Goal: Information Seeking & Learning: Learn about a topic

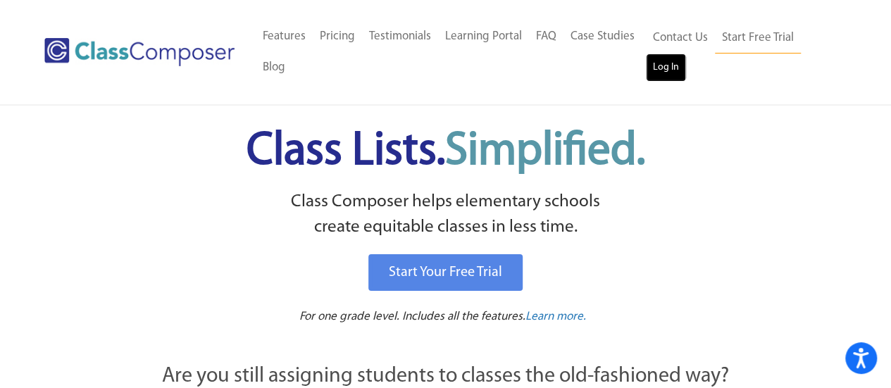
click at [651, 81] on link "Log In" at bounding box center [666, 68] width 40 height 28
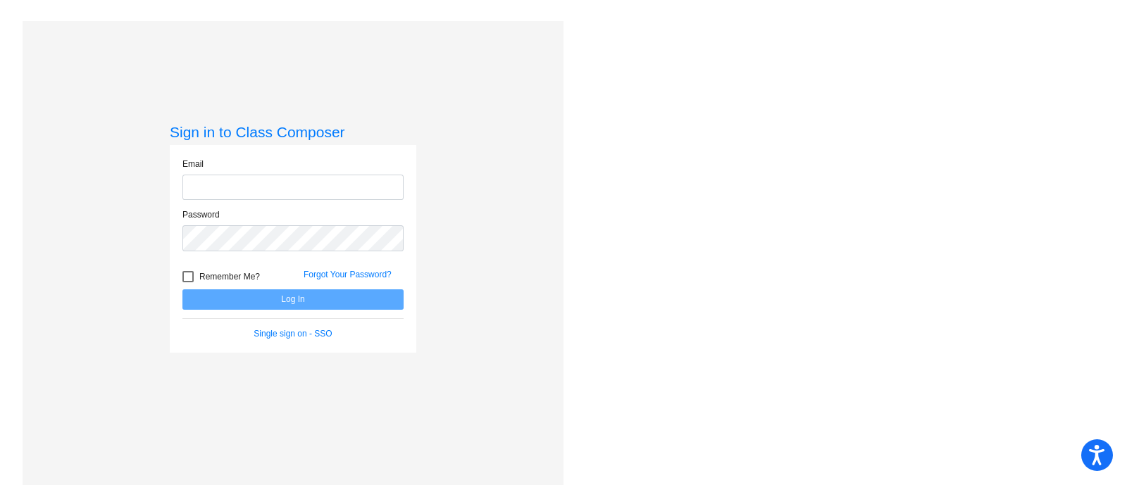
type input "[PERSON_NAME][EMAIL_ADDRESS][PERSON_NAME][DOMAIN_NAME]"
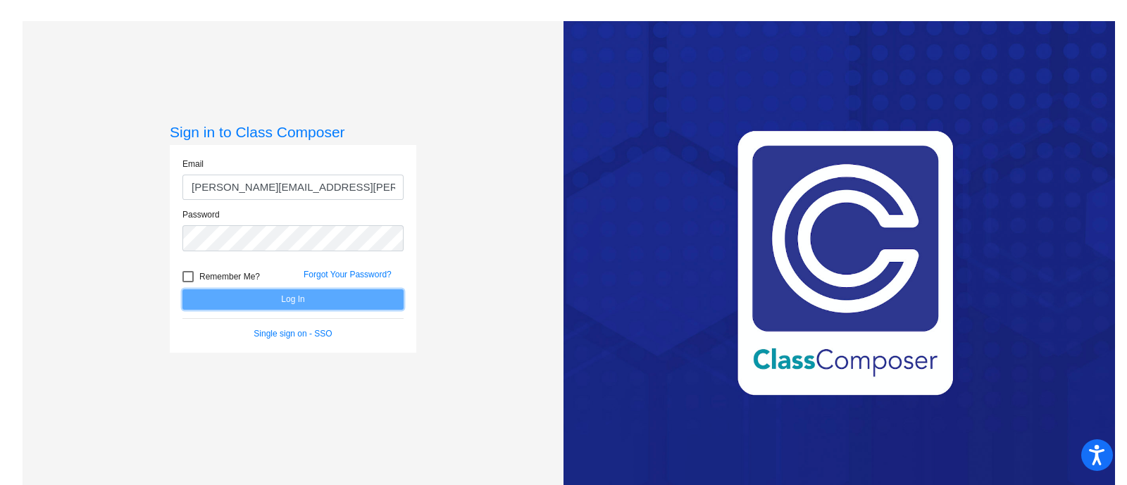
click at [295, 296] on button "Log In" at bounding box center [292, 299] width 221 height 20
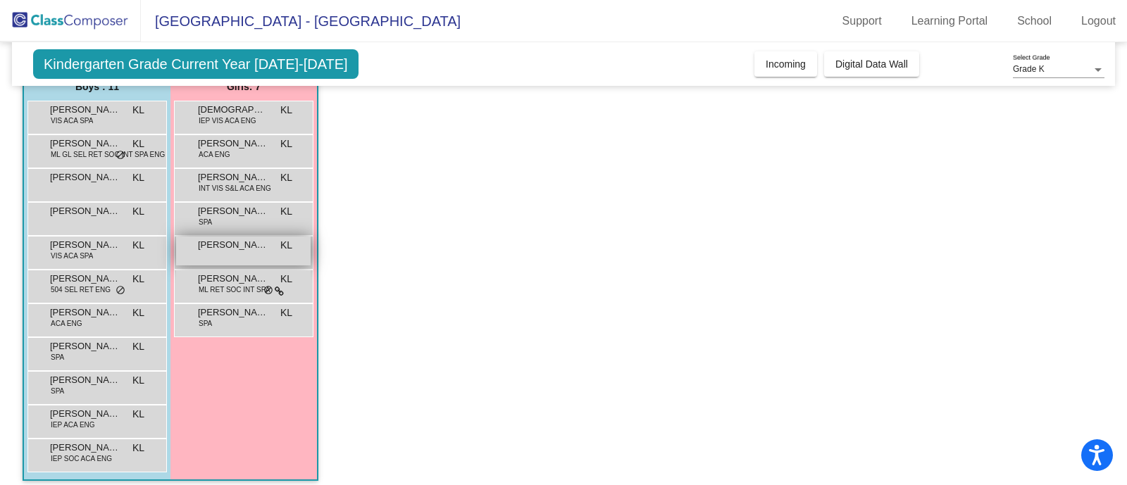
scroll to position [106, 0]
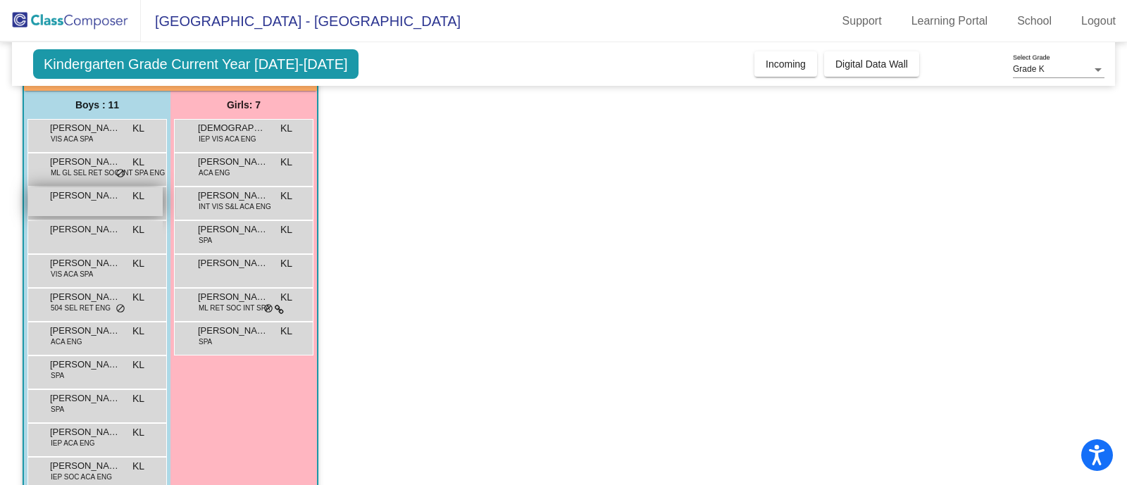
click at [93, 199] on span "[PERSON_NAME]" at bounding box center [85, 196] width 70 height 14
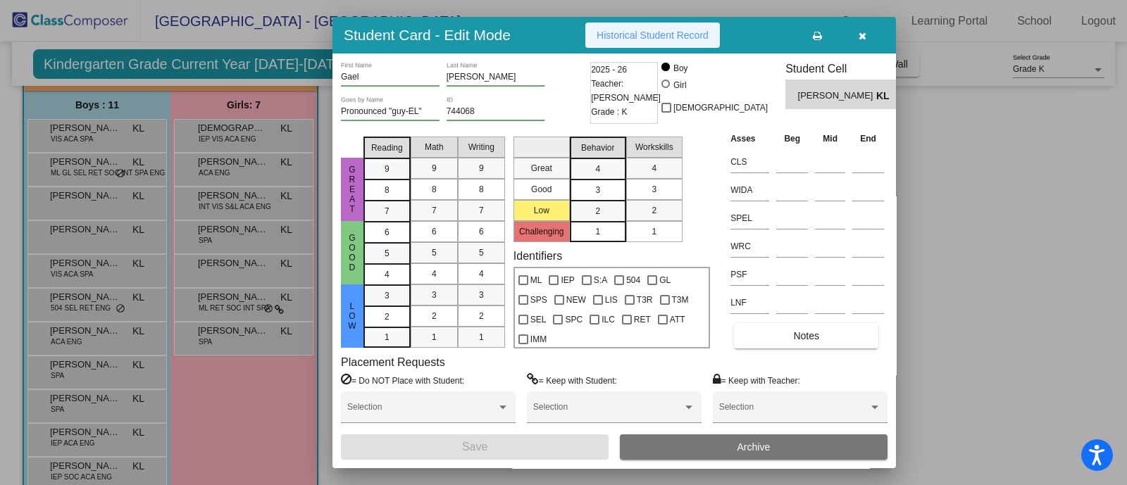
click at [646, 33] on span "Historical Student Record" at bounding box center [653, 35] width 112 height 11
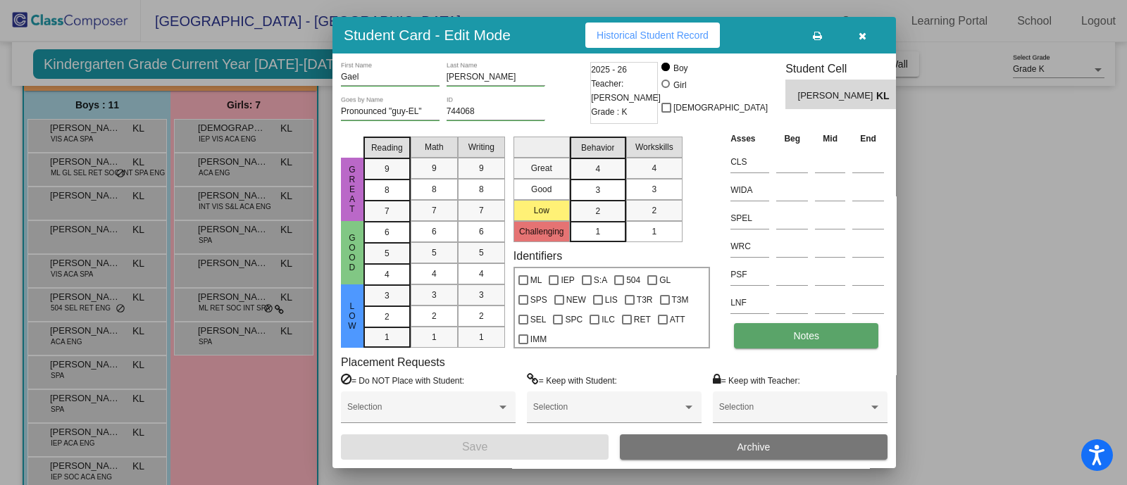
click at [810, 330] on span "Notes" at bounding box center [806, 335] width 26 height 11
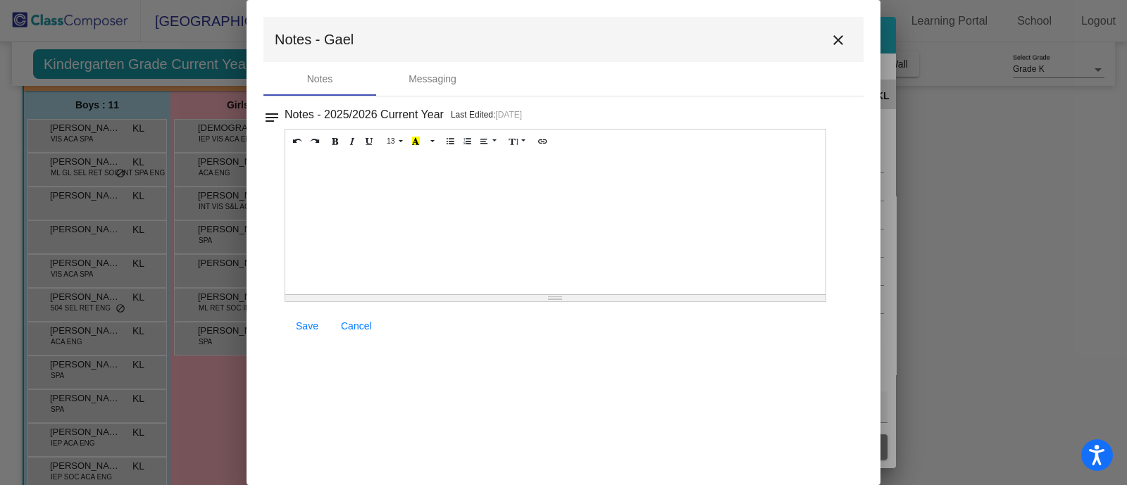
click at [840, 36] on mat-icon "close" at bounding box center [838, 40] width 17 height 17
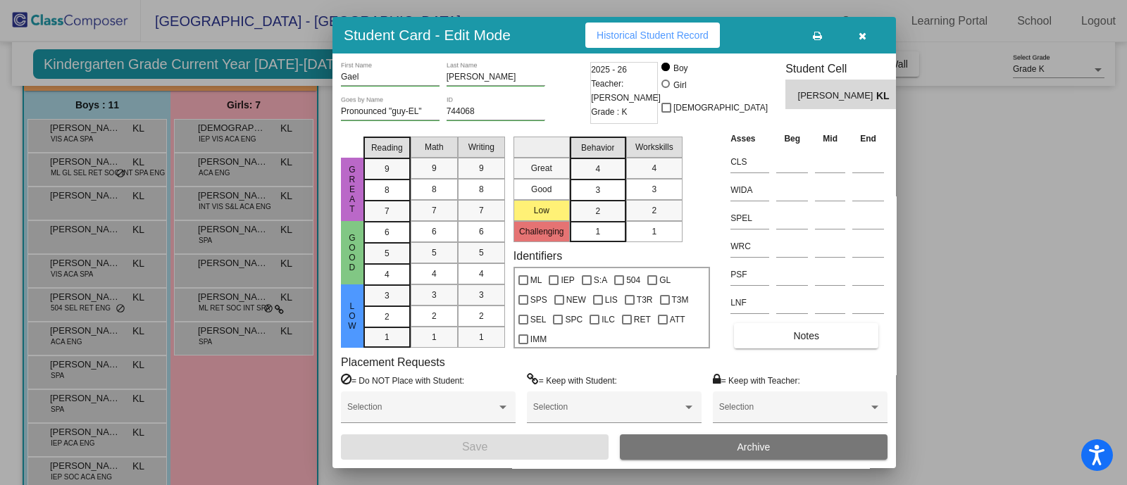
click at [866, 34] on button "button" at bounding box center [862, 35] width 45 height 25
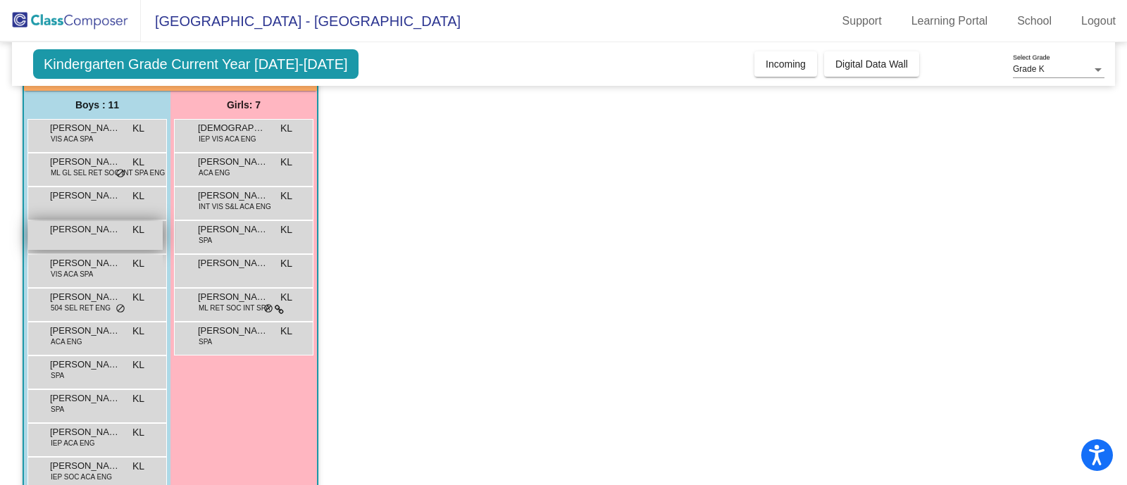
click at [116, 233] on span "[PERSON_NAME]" at bounding box center [85, 230] width 70 height 14
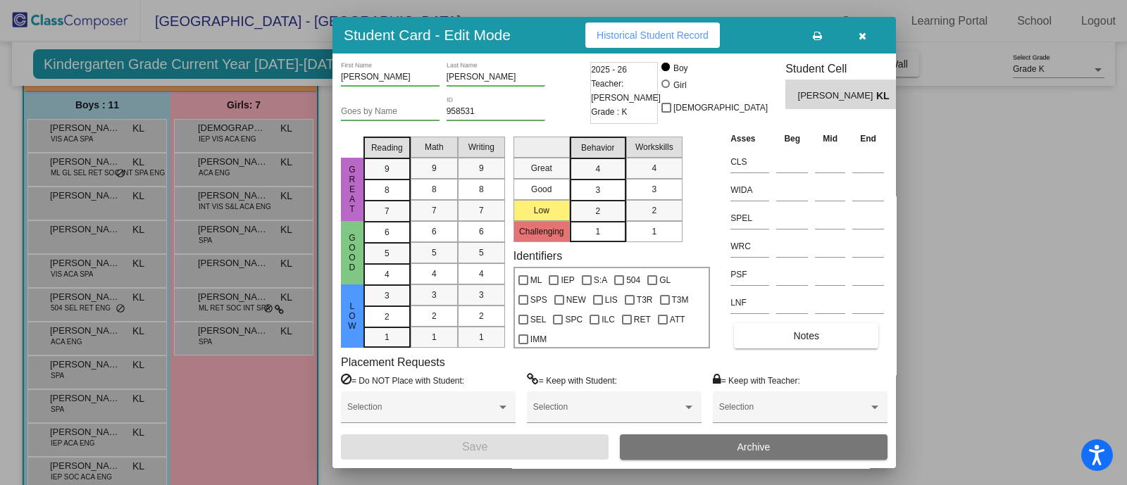
click at [644, 39] on span "Historical Student Record" at bounding box center [653, 35] width 112 height 11
click at [830, 332] on button "Notes" at bounding box center [806, 335] width 144 height 25
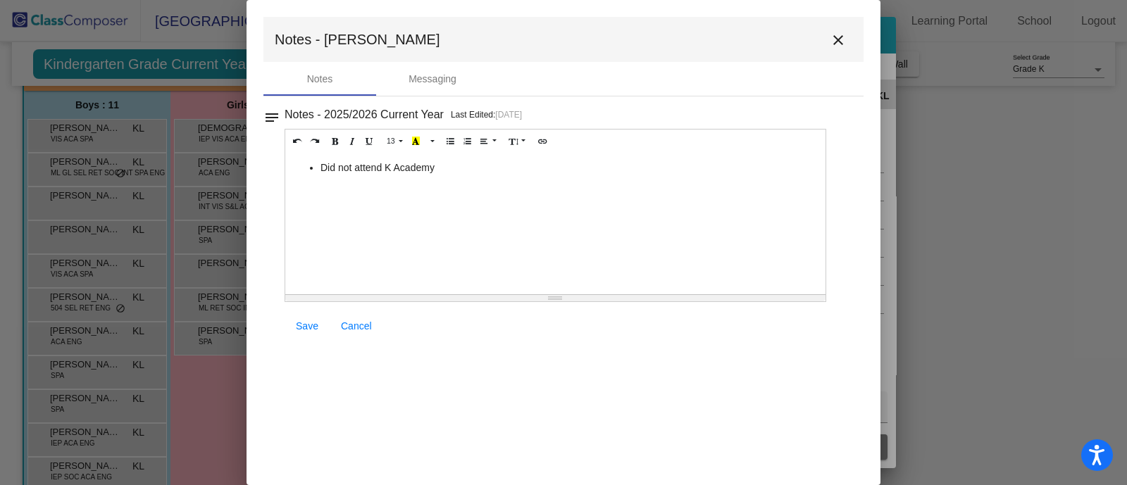
click at [841, 32] on mat-icon "close" at bounding box center [838, 40] width 17 height 17
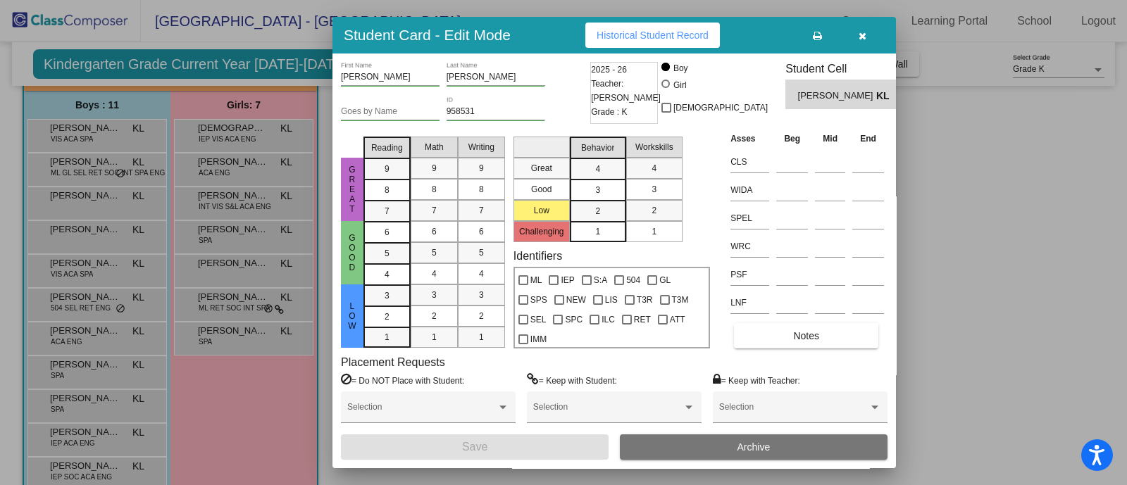
click at [857, 33] on button "button" at bounding box center [862, 35] width 45 height 25
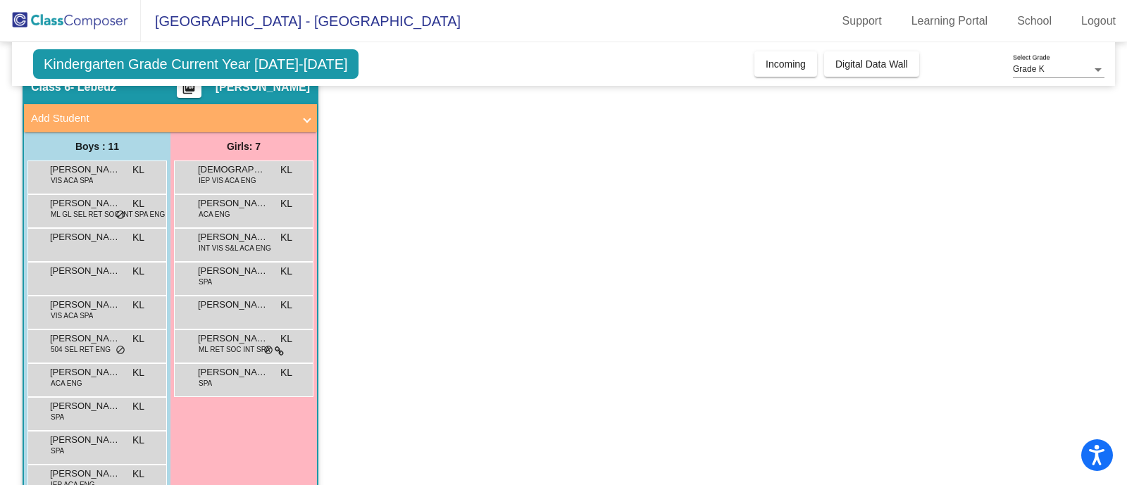
scroll to position [63, 0]
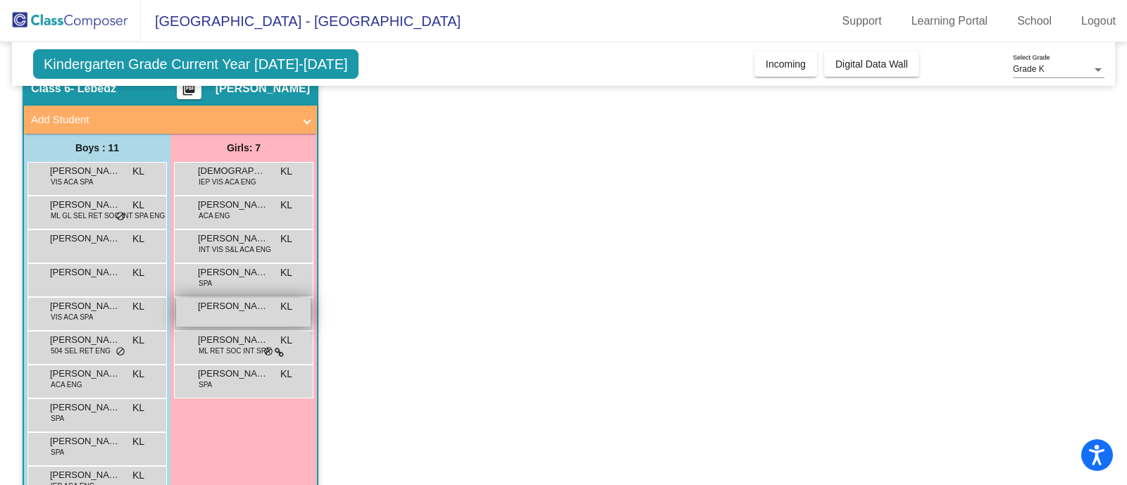
click at [261, 312] on span "[PERSON_NAME]" at bounding box center [233, 306] width 70 height 14
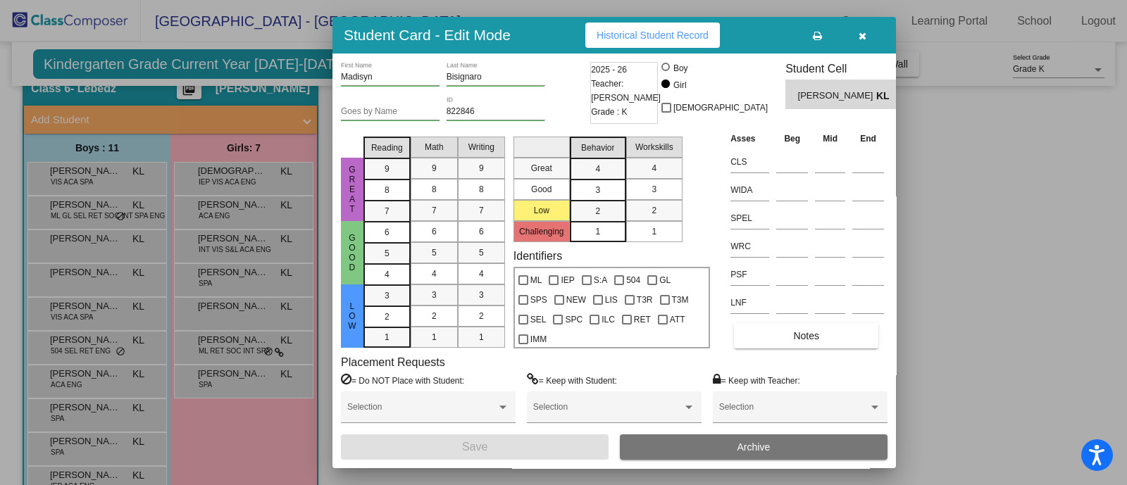
click at [870, 36] on button "button" at bounding box center [862, 35] width 45 height 25
